Goal: Use online tool/utility: Use online tool/utility

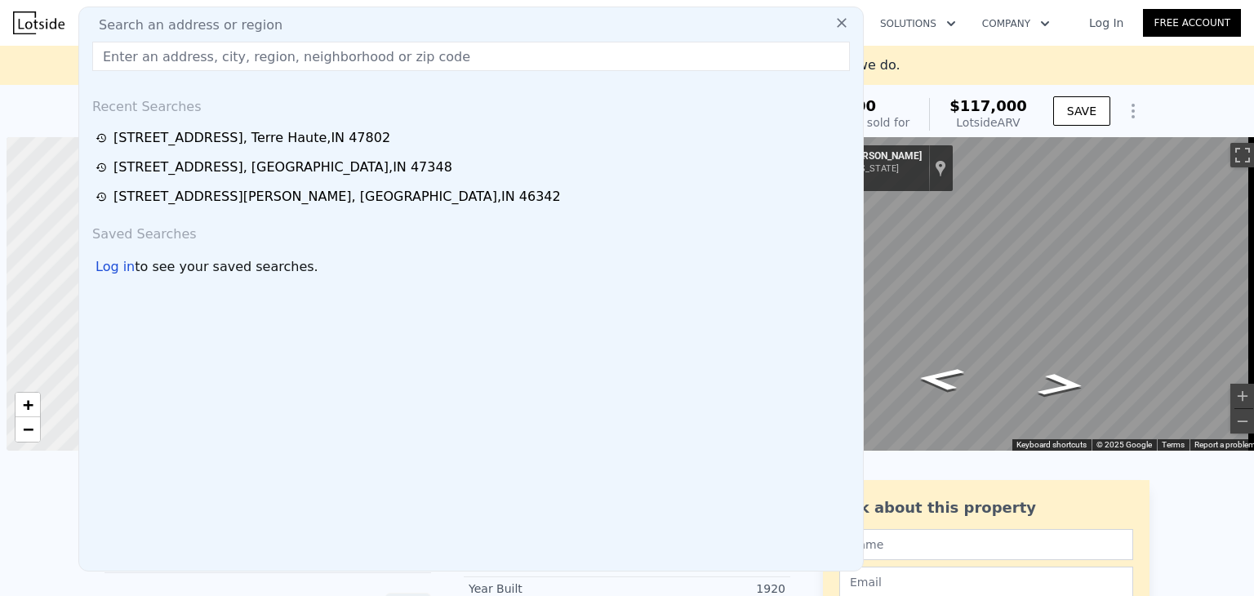
scroll to position [0, 7]
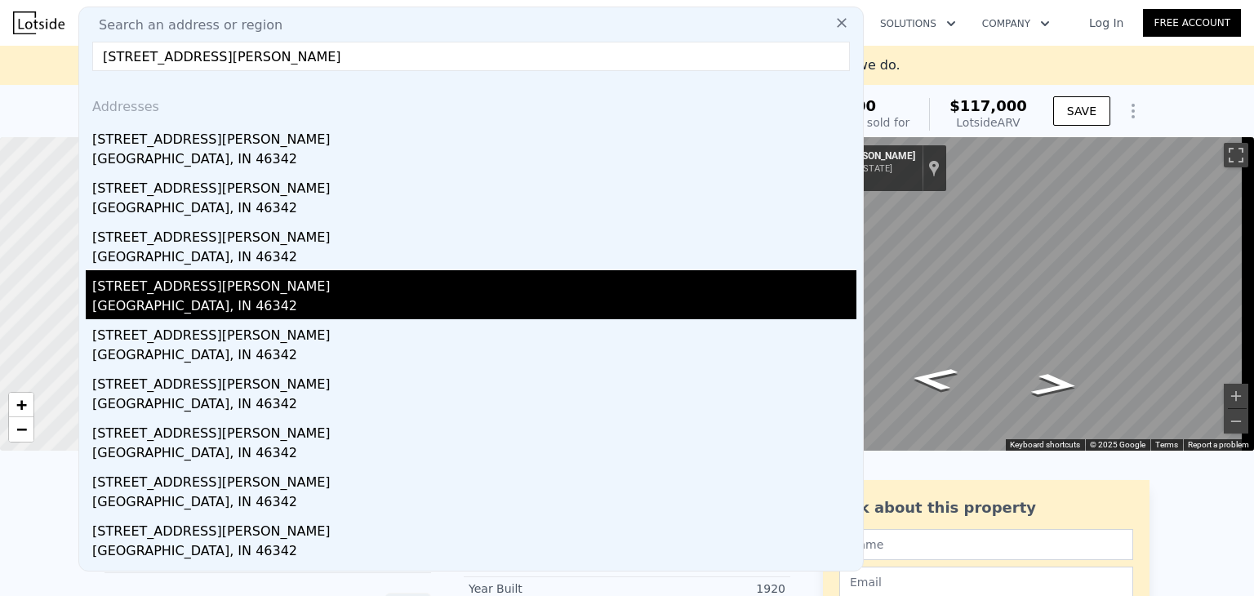
type input "[STREET_ADDRESS][PERSON_NAME]"
click at [154, 302] on div "[GEOGRAPHIC_DATA], IN 46342" at bounding box center [474, 307] width 764 height 23
type input "2"
type input "4"
type input "1794"
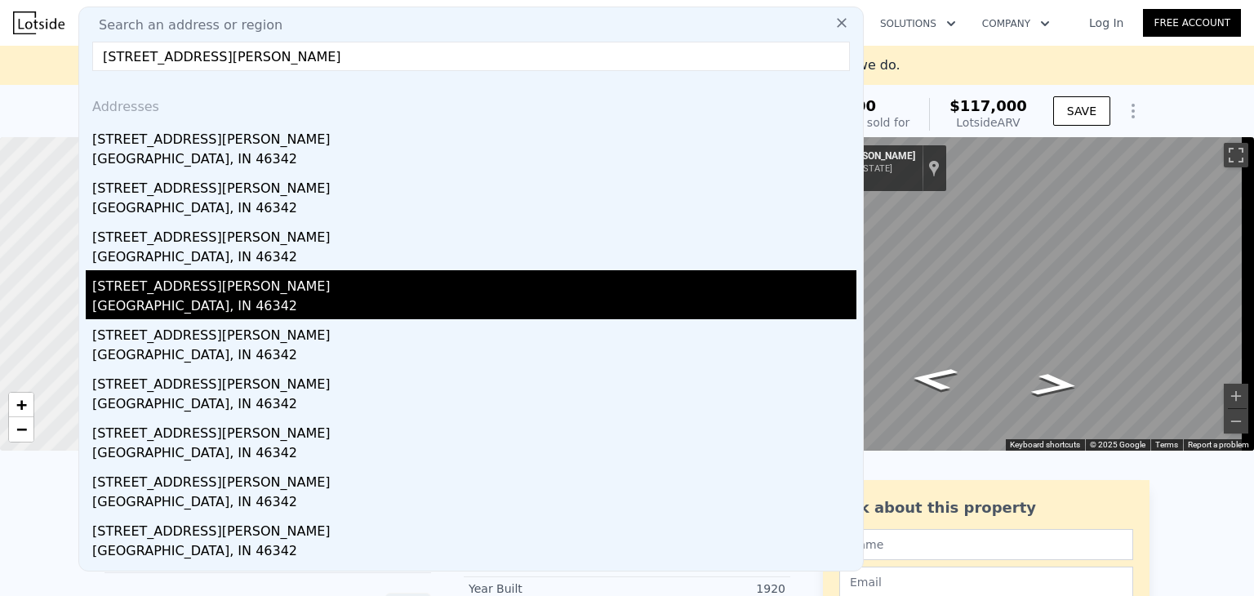
type input "2628"
type input "5097"
type input "10019"
type input "$ 290,000"
type input "$ 69,924"
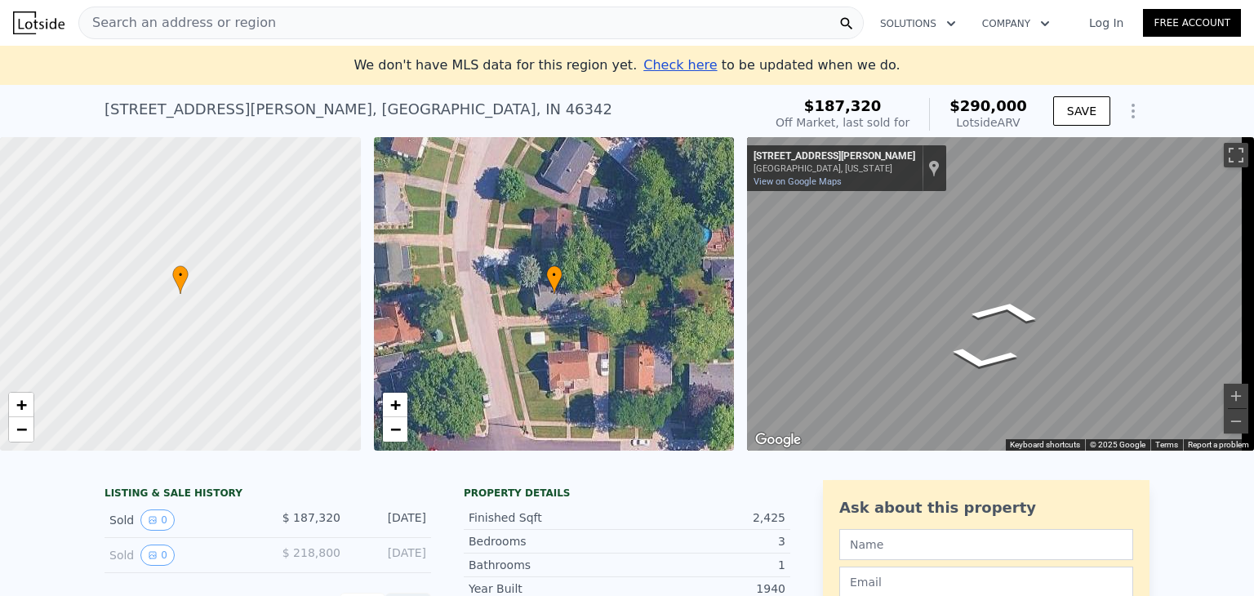
click at [714, 281] on div "• + − • + − ← Move left → Move right ↑ Move up ↓ Move down + Zoom in - Zoom out…" at bounding box center [627, 294] width 1254 height 314
